Goal: Task Accomplishment & Management: Use online tool/utility

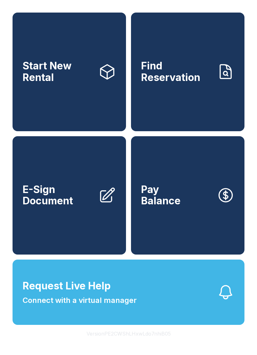
click at [51, 229] on link "E-Sign Document" at bounding box center [70, 195] width 114 height 119
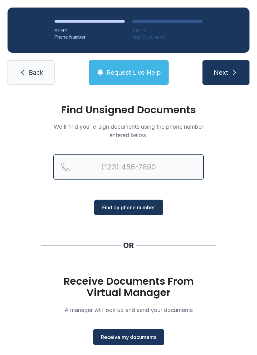
click at [163, 168] on input "Reservation phone number" at bounding box center [128, 166] width 151 height 25
type input "[PHONE_NUMBER]"
click at [226, 72] on button "Next" at bounding box center [226, 72] width 47 height 24
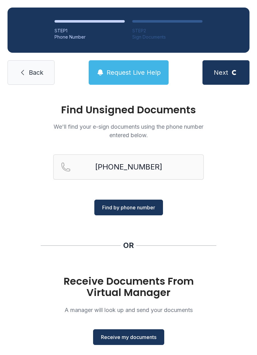
click at [130, 207] on span "Find by phone number" at bounding box center [128, 208] width 53 height 8
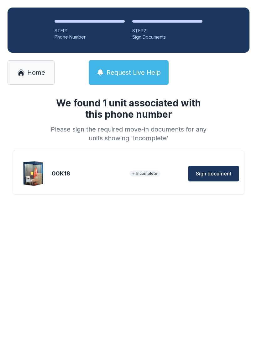
click at [215, 175] on span "Sign document" at bounding box center [213, 174] width 35 height 8
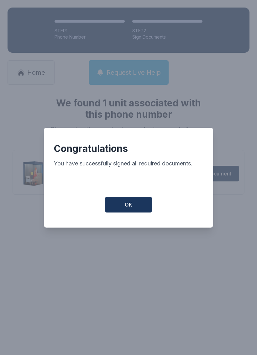
click at [136, 208] on button "OK" at bounding box center [128, 205] width 47 height 16
